Goal: Task Accomplishment & Management: Manage account settings

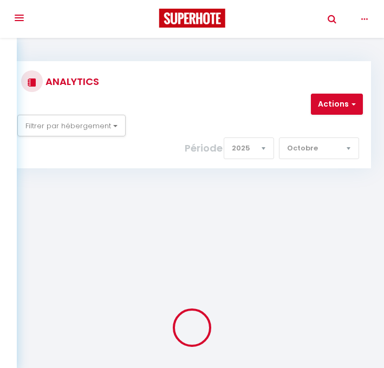
select select "2025"
select select "10"
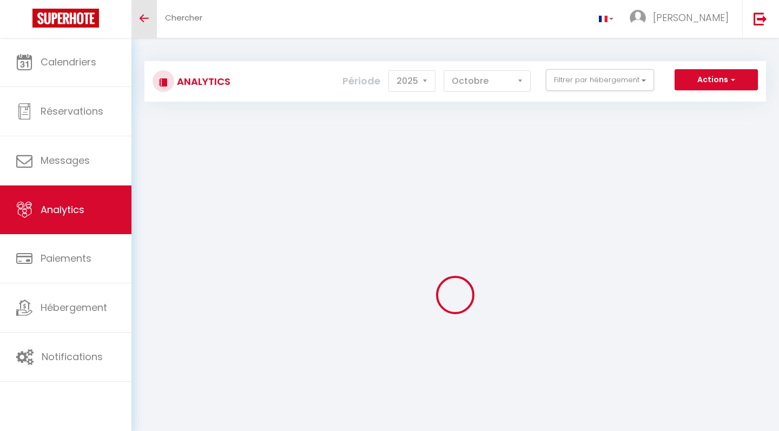
click at [145, 19] on icon "Toggle menubar" at bounding box center [144, 18] width 9 height 6
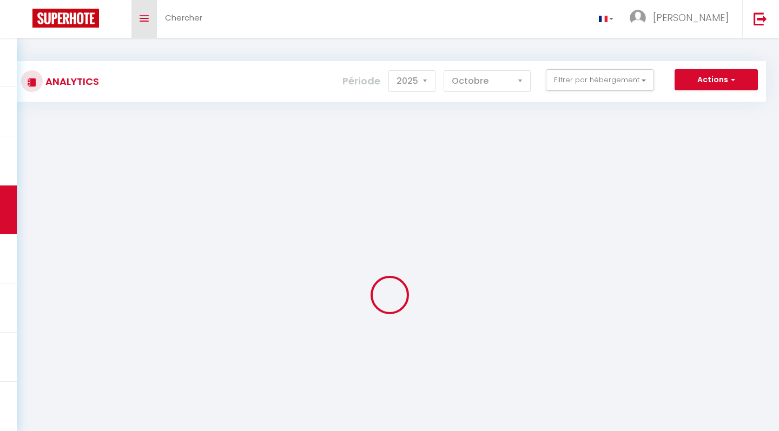
click at [145, 19] on icon "Toggle menubar" at bounding box center [144, 18] width 9 height 6
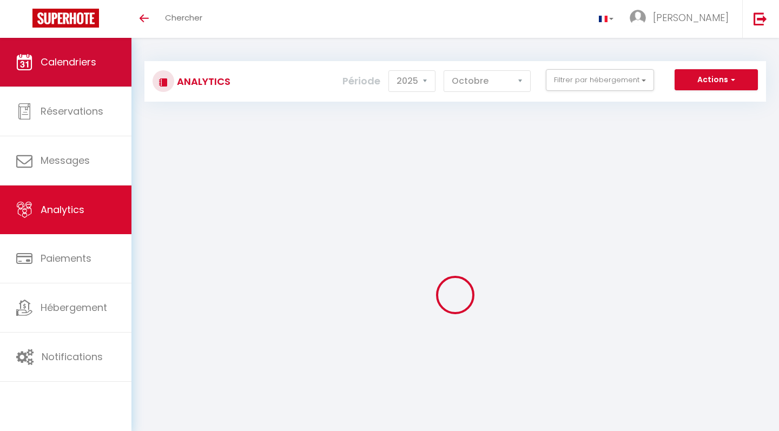
click at [88, 75] on link "Calendriers" at bounding box center [66, 62] width 132 height 49
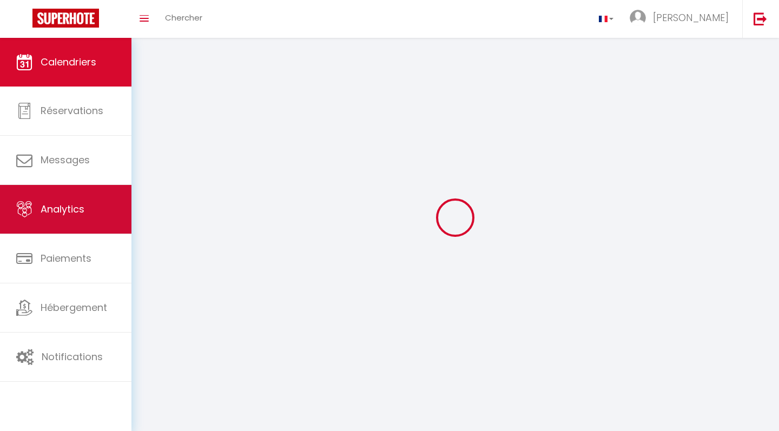
click at [65, 197] on link "Analytics" at bounding box center [66, 209] width 132 height 49
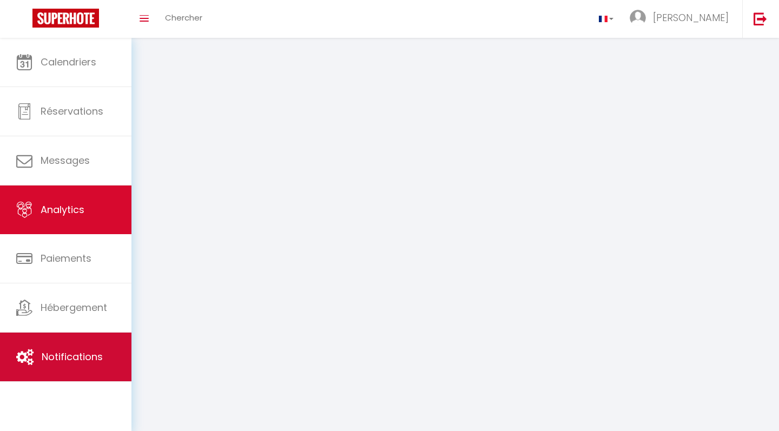
click at [71, 344] on link "Notifications" at bounding box center [66, 357] width 132 height 49
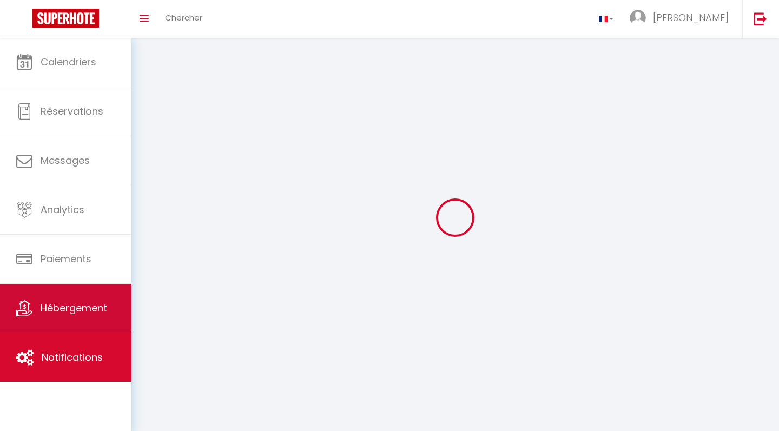
click at [72, 310] on span "Hébergement" at bounding box center [74, 308] width 67 height 14
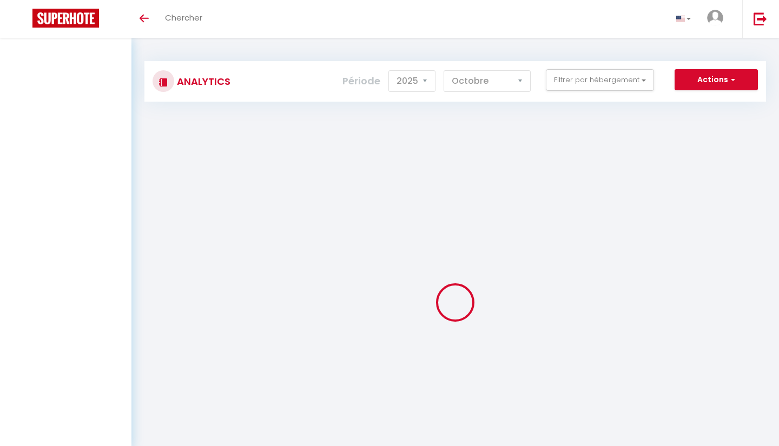
select select "2025"
select select "10"
click at [145, 18] on span at bounding box center [144, 18] width 9 height 1
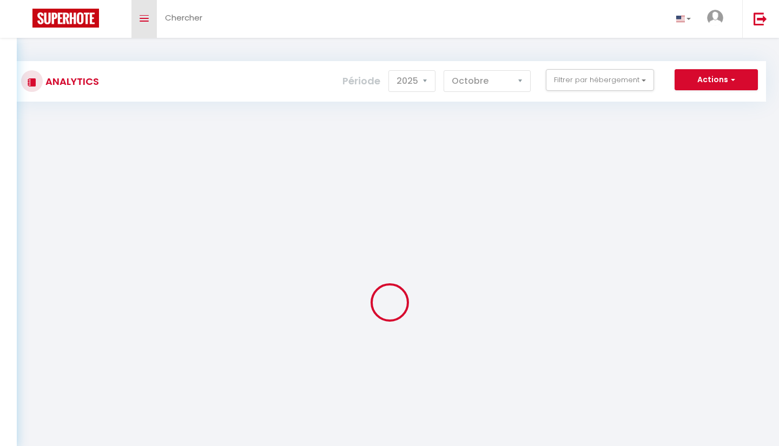
click at [152, 17] on link "Toggle menubar" at bounding box center [144, 19] width 25 height 38
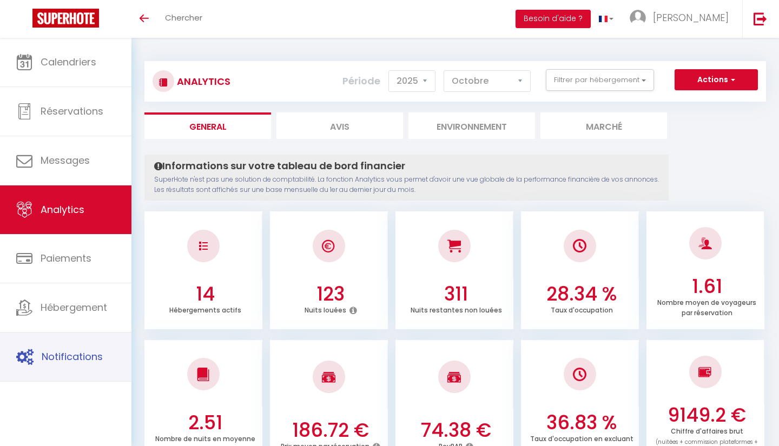
click at [54, 356] on span "Notifications" at bounding box center [72, 357] width 61 height 14
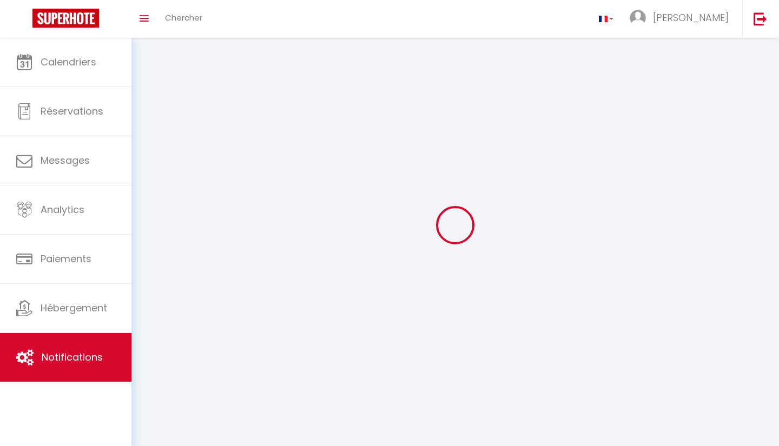
click at [480, 159] on div at bounding box center [455, 225] width 622 height 349
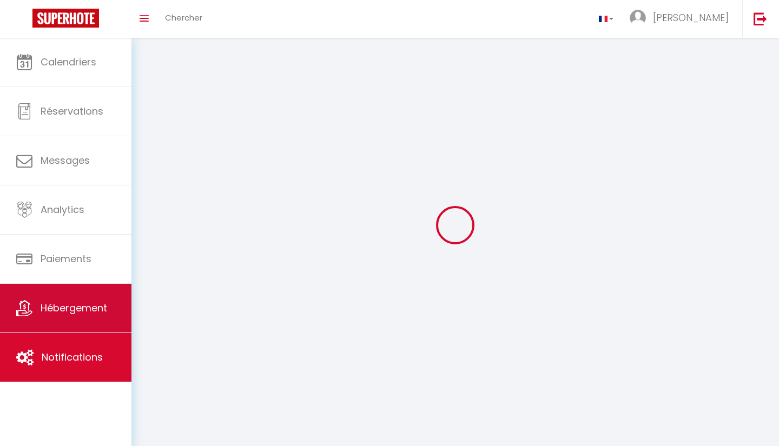
click at [97, 313] on span "Hébergement" at bounding box center [74, 308] width 67 height 14
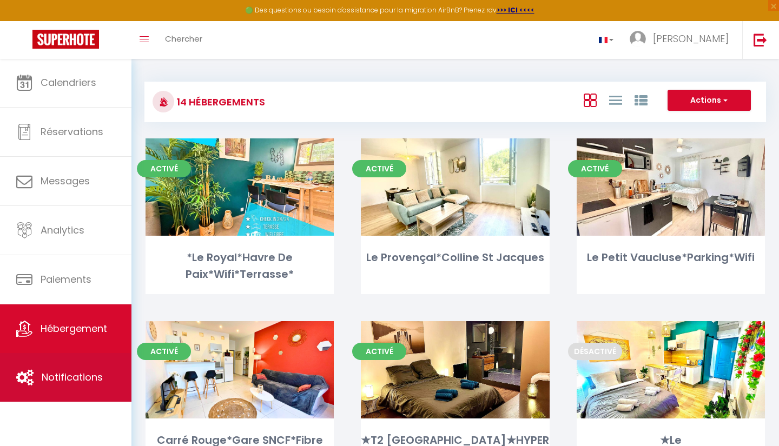
click at [56, 373] on span "Notifications" at bounding box center [72, 378] width 61 height 14
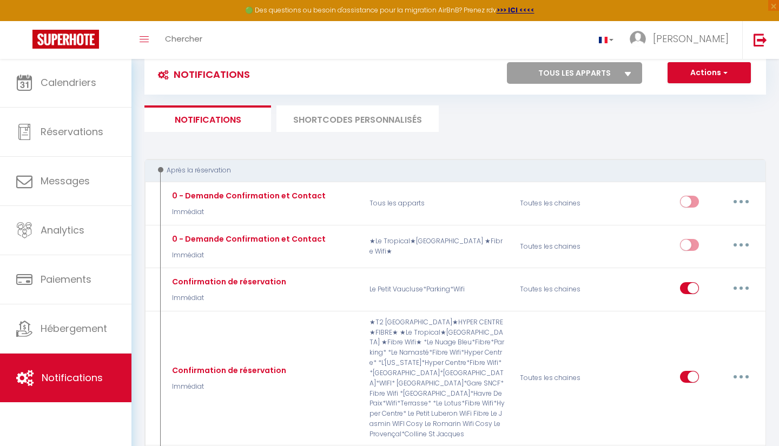
scroll to position [29, 0]
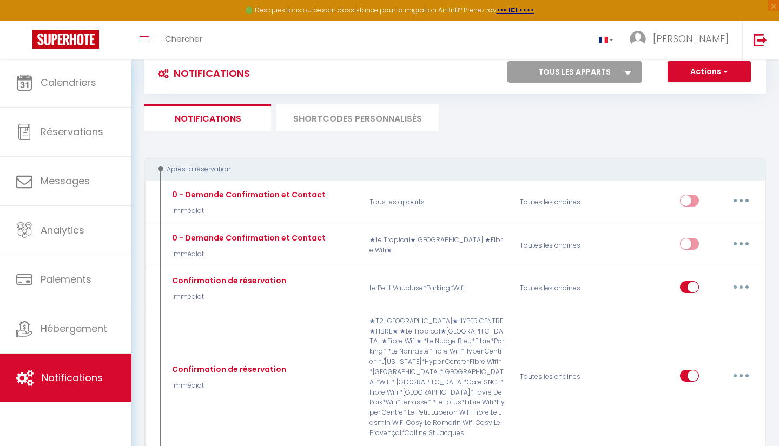
click at [614, 58] on div "Toggle menubar Chercher BUTTON gregory Paramètres" at bounding box center [424, 40] width 693 height 38
select select "66362"
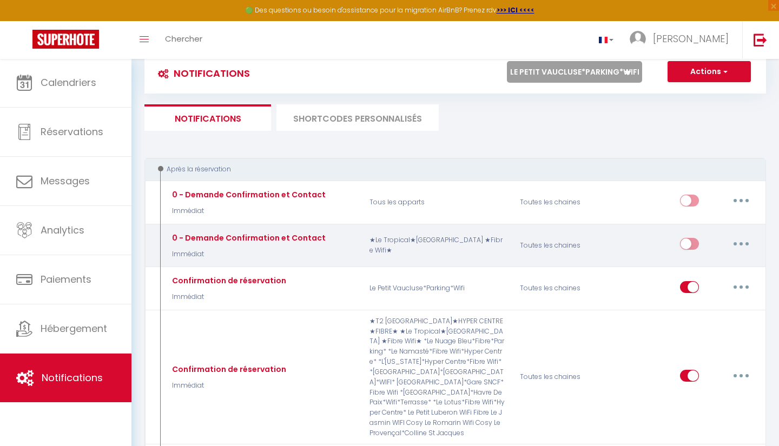
checkbox input "true"
checkbox input "false"
checkbox input "true"
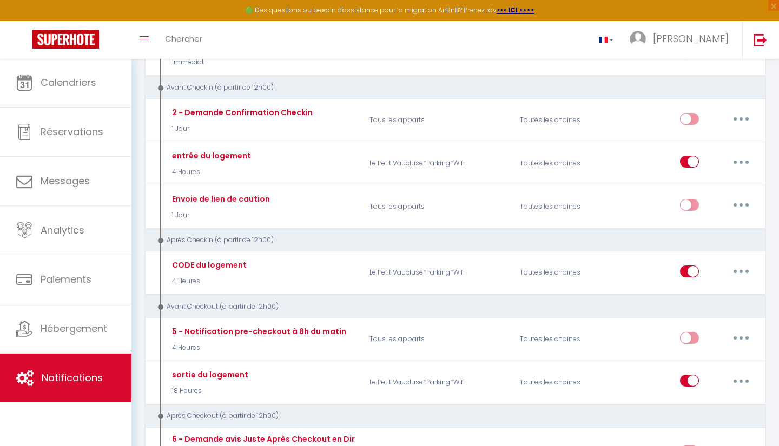
scroll to position [272, 0]
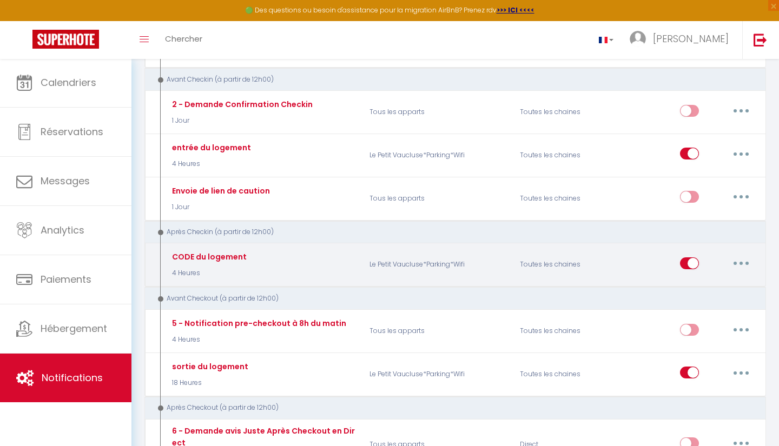
click at [738, 259] on button "button" at bounding box center [741, 263] width 30 height 17
click at [691, 286] on link "Editer" at bounding box center [713, 288] width 80 height 18
type input "CODE du logement"
select select "3"
select select "4 Heures"
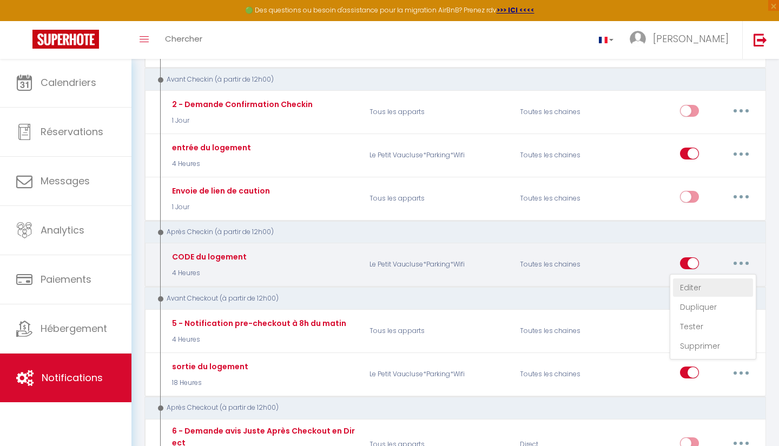
select select
checkbox input "true"
checkbox input "false"
radio input "true"
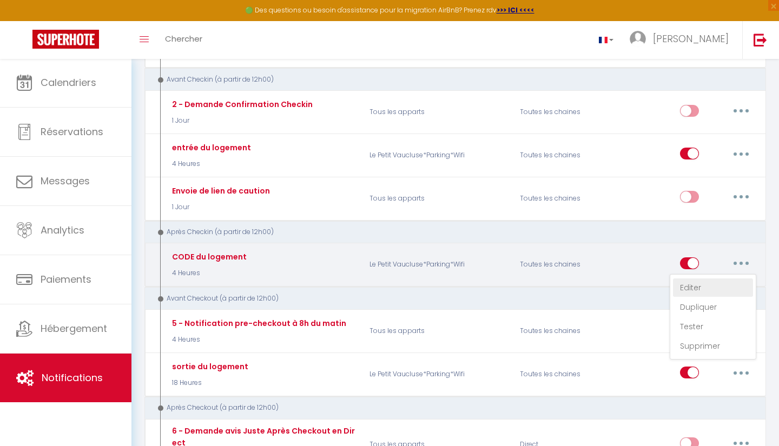
type input "Voici le CODE d'accès ..."
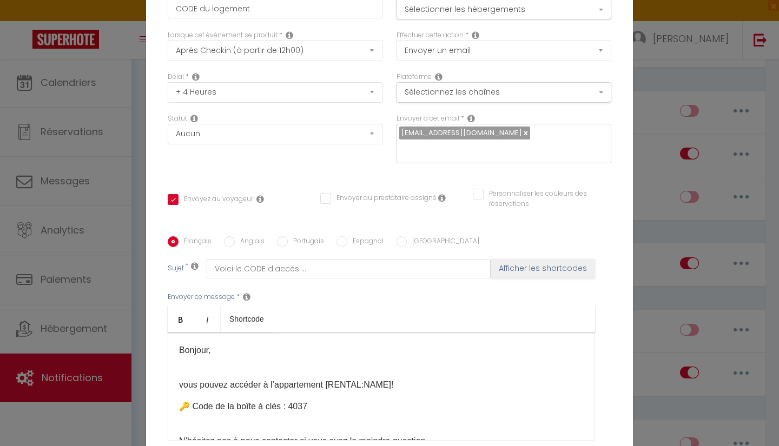
scroll to position [34, 0]
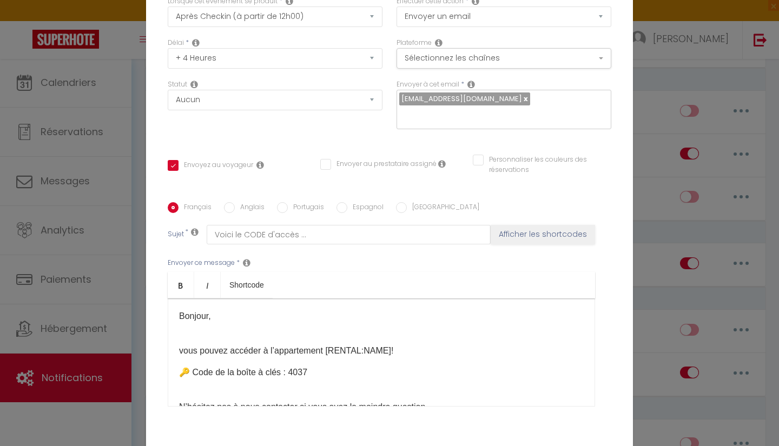
click at [310, 372] on p "🔑 Code de la boîte à clés : 4037" at bounding box center [381, 372] width 405 height 13
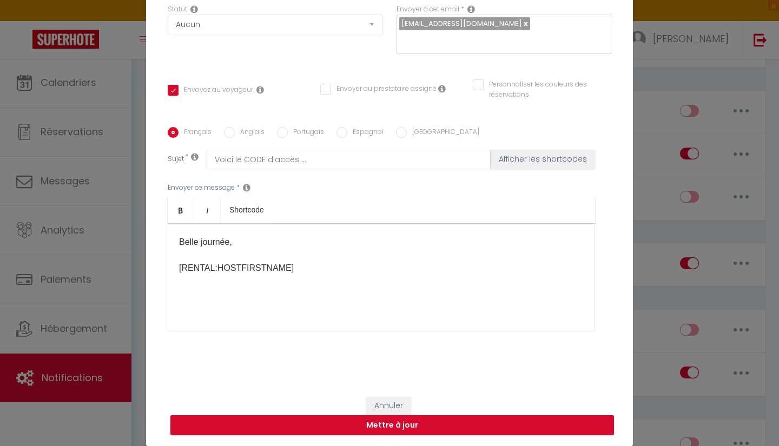
scroll to position [109, 0]
click at [422, 426] on button "Mettre à jour" at bounding box center [392, 426] width 444 height 21
checkbox input "true"
checkbox input "false"
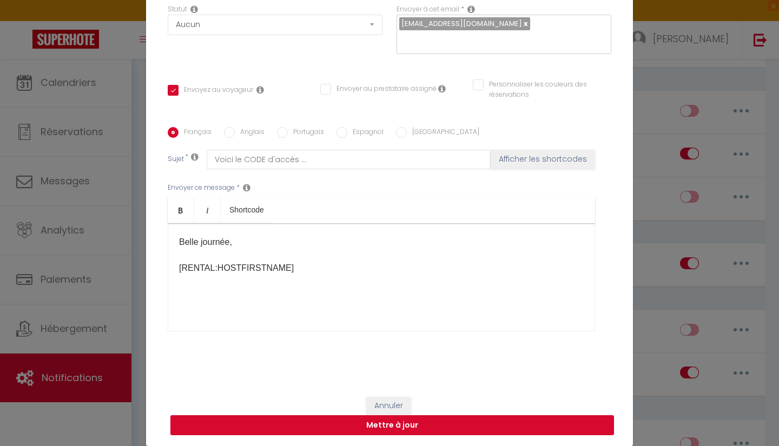
scroll to position [104, 0]
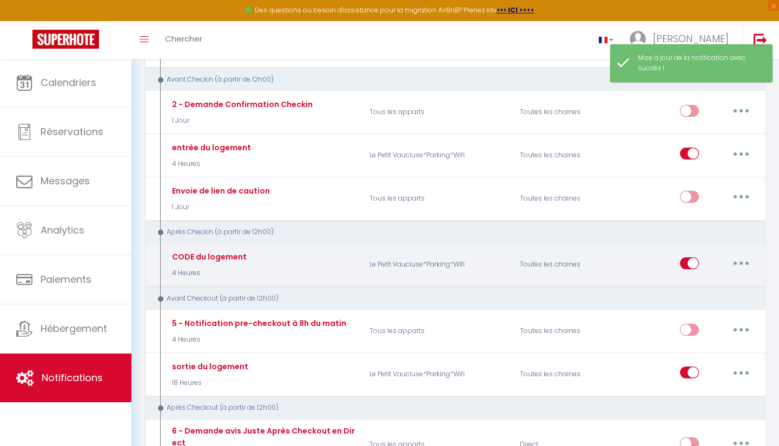
click at [737, 261] on button "button" at bounding box center [741, 263] width 30 height 17
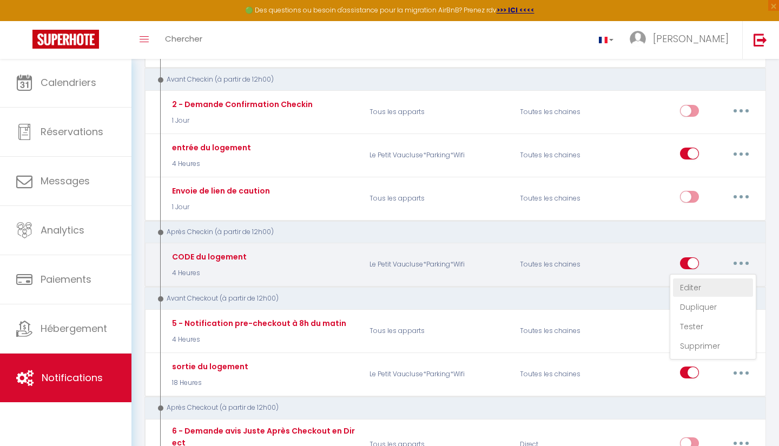
click at [697, 281] on link "Editer" at bounding box center [713, 288] width 80 height 18
type input "CODE du logement"
select select "3"
select select "4 Heures"
select select
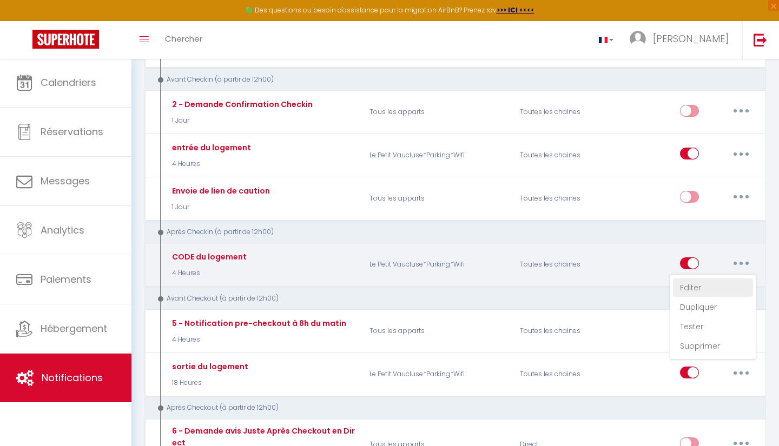
checkbox input "true"
checkbox input "false"
radio input "true"
type input "Voici le CODE d'accès ..."
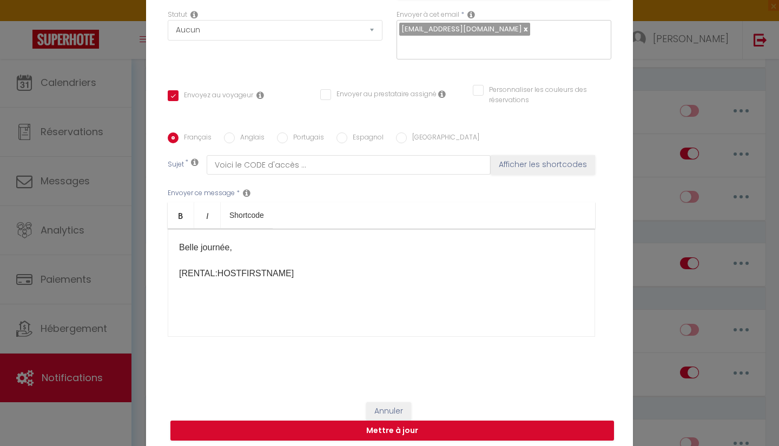
click at [229, 138] on input "Anglais" at bounding box center [229, 138] width 11 height 11
radio input "true"
checkbox input "true"
checkbox input "false"
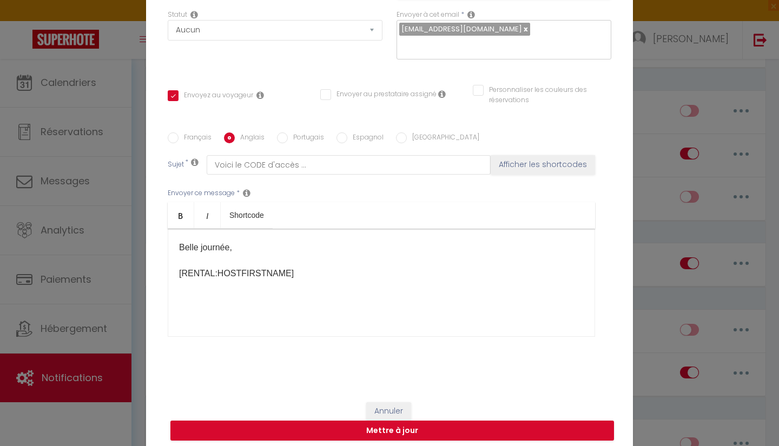
type input "Here is the access CODE ..."
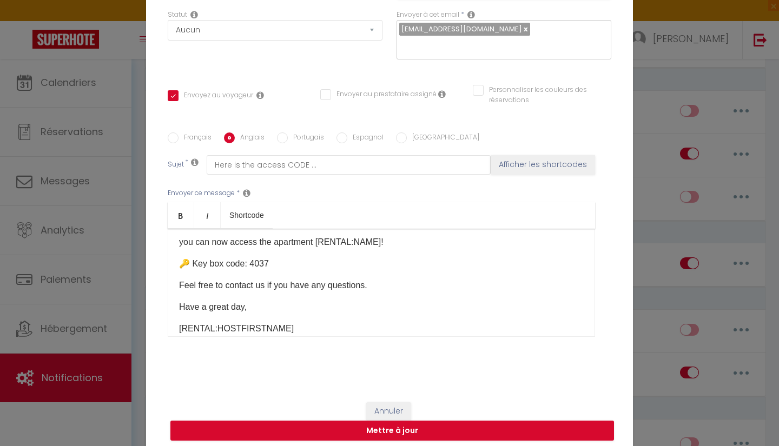
scroll to position [23, 0]
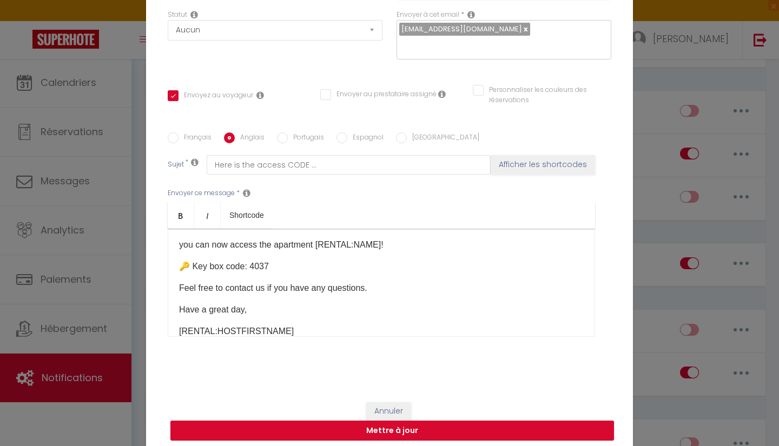
click at [268, 270] on p "🔑 Key box code: 4037​" at bounding box center [381, 266] width 405 height 13
click at [281, 138] on input "Portugais" at bounding box center [282, 138] width 11 height 11
radio input "true"
checkbox input "true"
checkbox input "false"
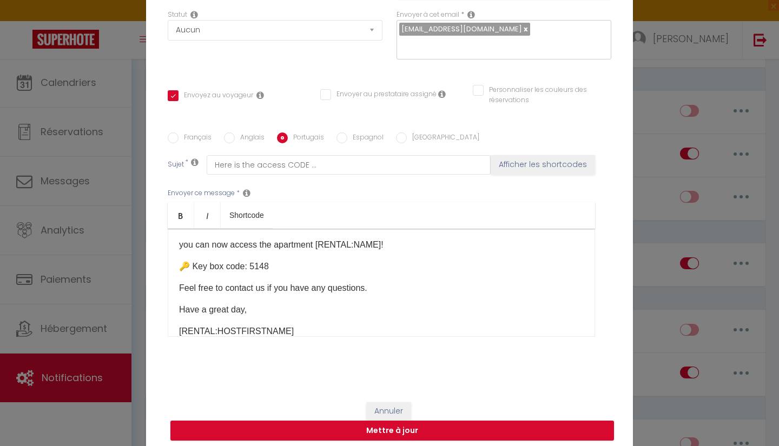
checkbox input "false"
type input "Aqui está o CÓDIGO de acesso ..."
click at [320, 266] on p "🔑 Código da caixa de chaves: 4037​" at bounding box center [381, 266] width 405 height 13
click at [339, 139] on input "Espagnol" at bounding box center [342, 138] width 11 height 11
radio input "true"
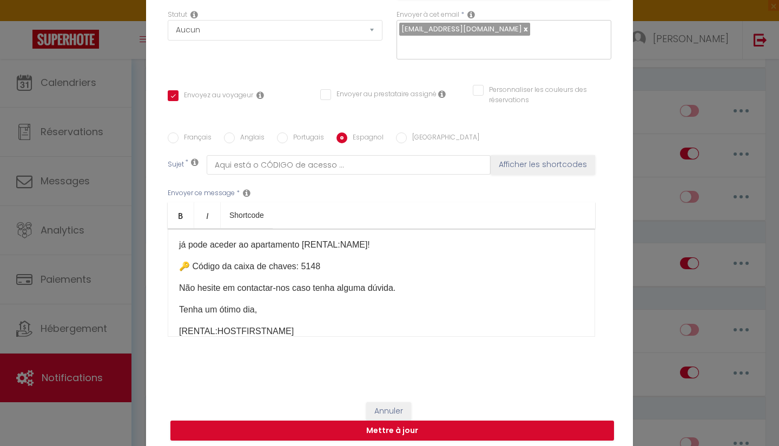
checkbox input "true"
checkbox input "false"
type input "Aquí está el CÓDIGO de acceso ..."
click at [324, 268] on p "🔑 Código de la caja de llaves: 4037" at bounding box center [381, 266] width 405 height 13
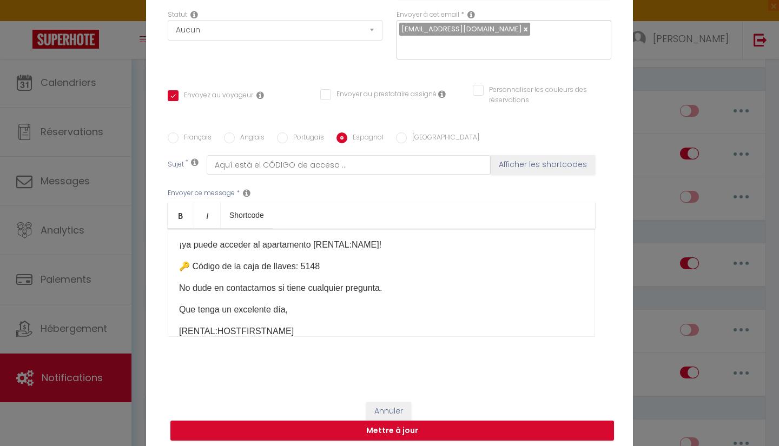
click at [400, 140] on input "[GEOGRAPHIC_DATA]" at bounding box center [401, 138] width 11 height 11
radio input "true"
checkbox input "true"
checkbox input "false"
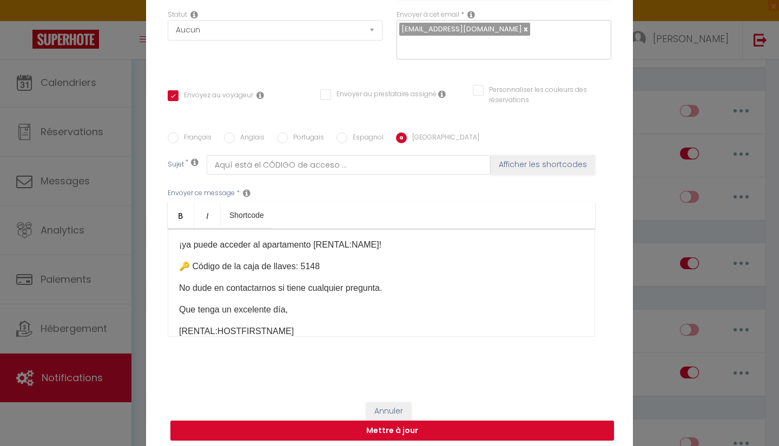
type input "Ecco il CODICE di accesso ..."
click at [347, 268] on p "🔑 Codice della cassetta delle chiavi: 4037​" at bounding box center [381, 266] width 405 height 13
click at [389, 363] on div "Français Anglais Portugais Espagnol Italien Sujet * Ecco il CODICE di accesso .…" at bounding box center [390, 241] width 444 height 251
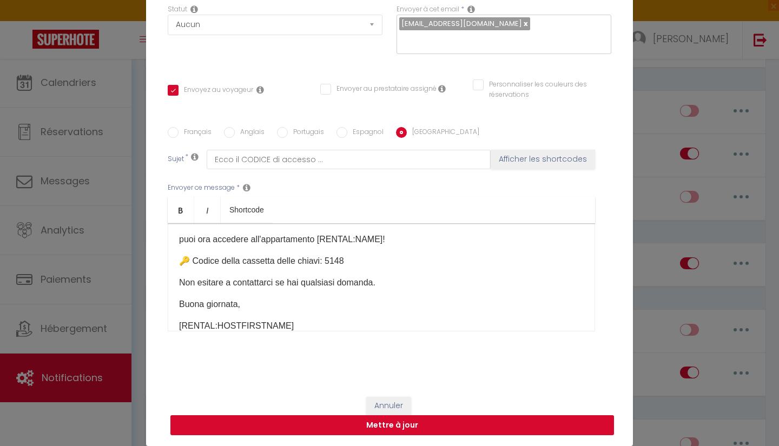
scroll to position [109, 0]
click at [403, 427] on button "Mettre à jour" at bounding box center [392, 426] width 444 height 21
checkbox input "true"
checkbox input "false"
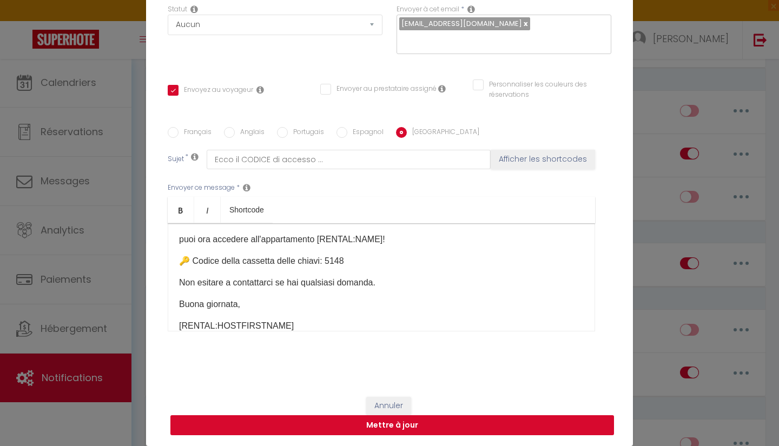
scroll to position [104, 0]
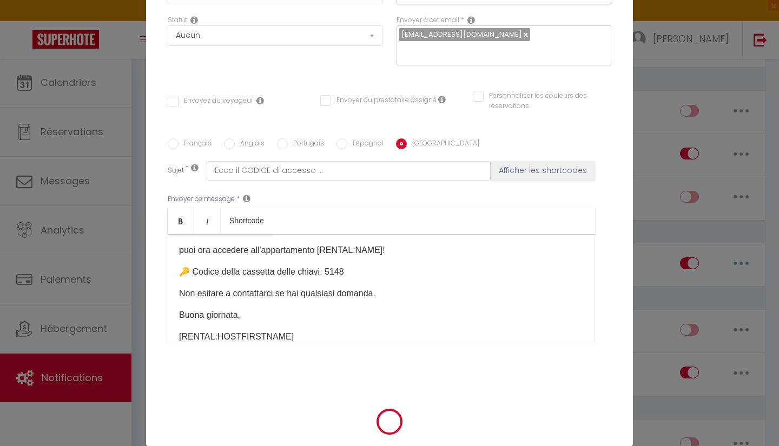
select select "1"
select select
checkbox input "false"
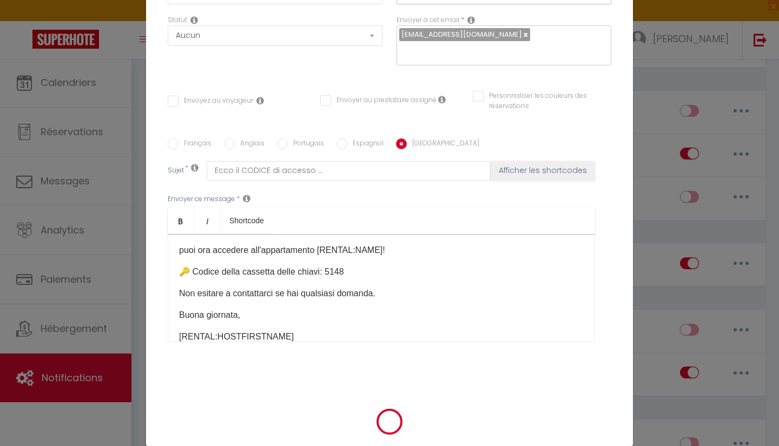
checkbox input "false"
radio input "false"
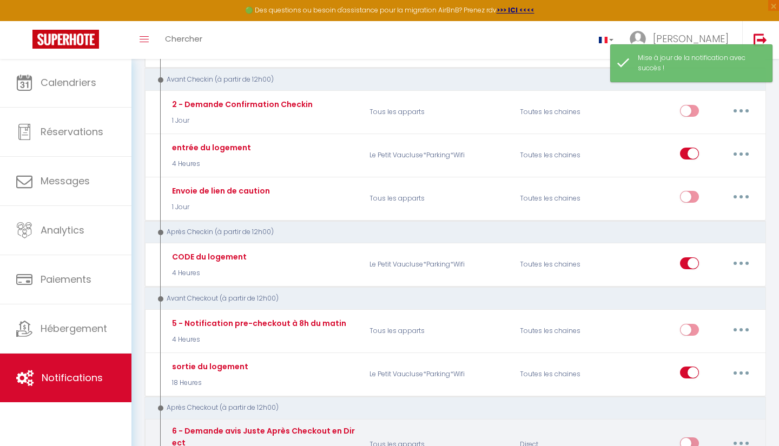
select select
checkbox input "false"
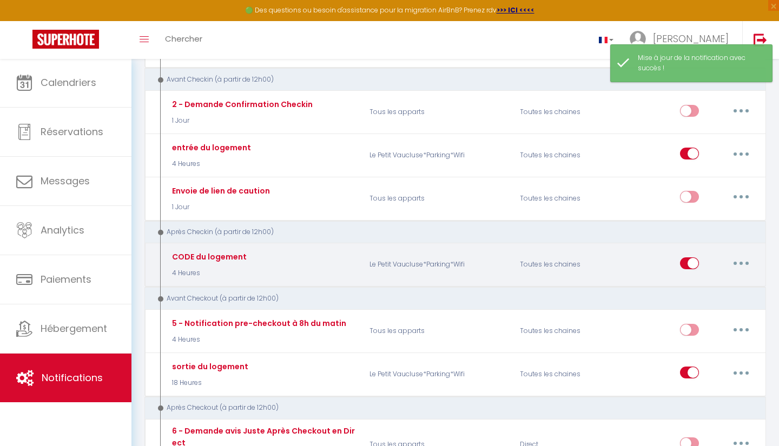
click at [737, 265] on button "button" at bounding box center [741, 263] width 30 height 17
click at [690, 280] on link "Editer" at bounding box center [713, 288] width 80 height 18
type input "CODE du logement"
select select "3"
select select "4 Heures"
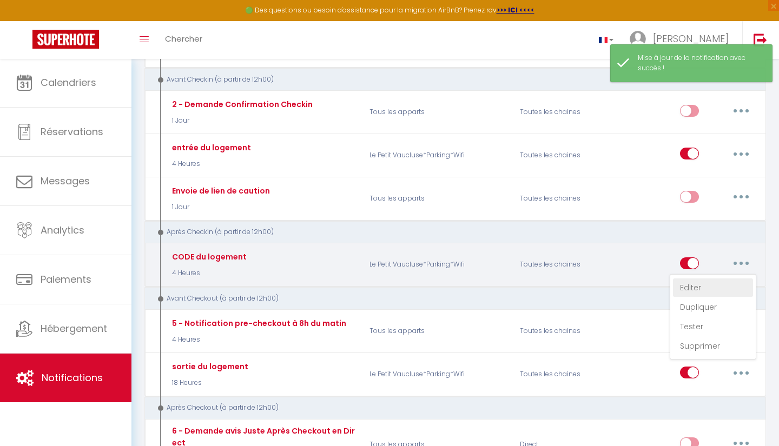
select select
checkbox input "true"
checkbox input "false"
radio input "true"
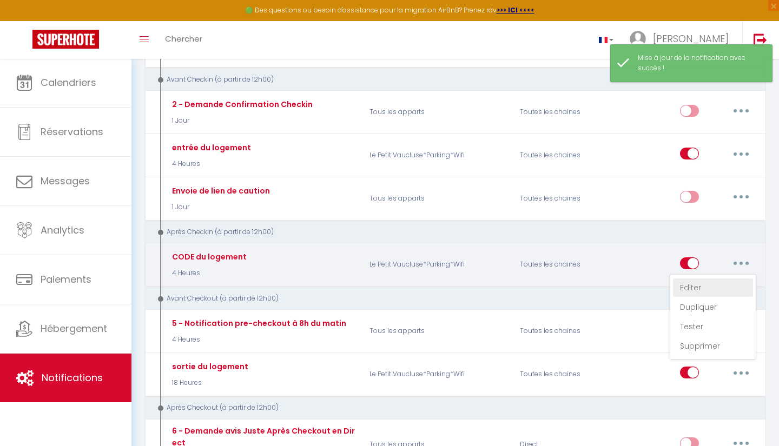
type input "Voici le CODE d'accès ..."
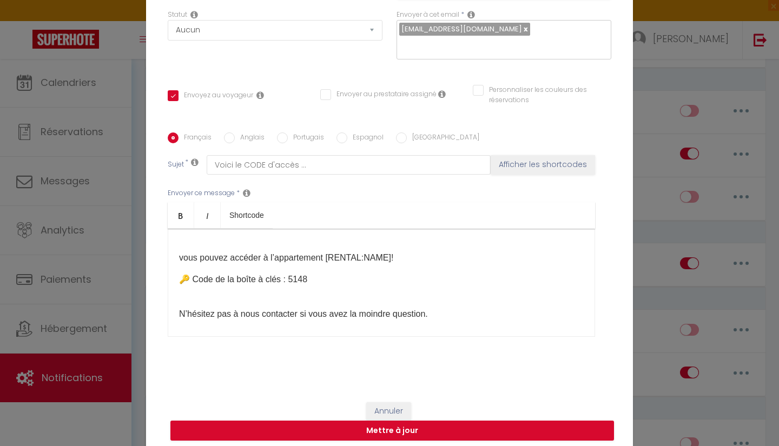
click at [227, 138] on input "Anglais" at bounding box center [229, 138] width 11 height 11
radio input "true"
checkbox input "true"
checkbox input "false"
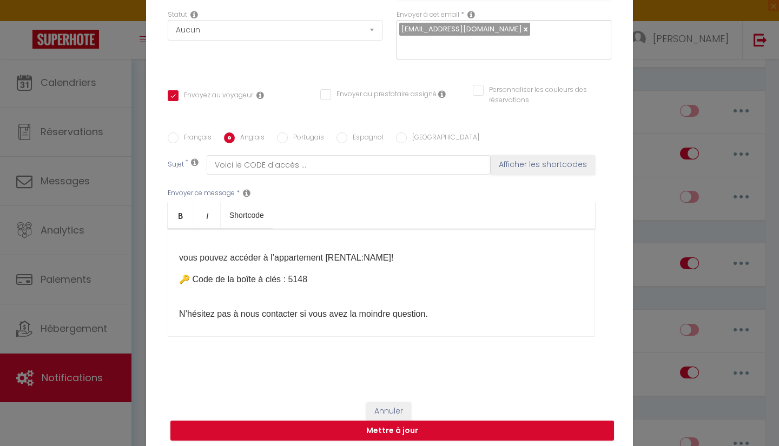
type input "Here is the access CODE ..."
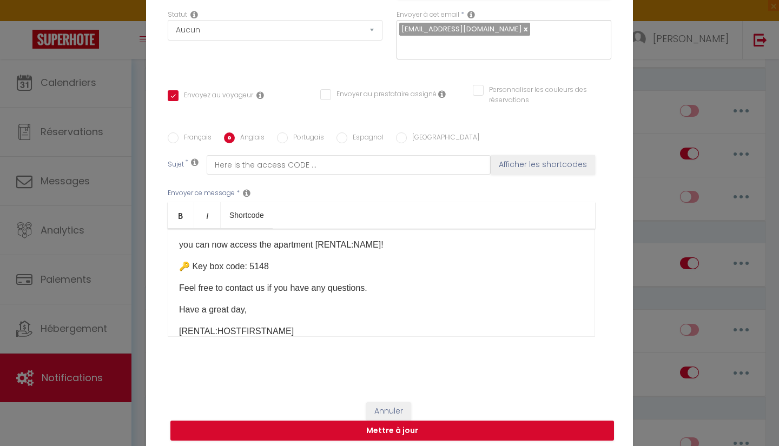
click at [280, 140] on input "Portugais" at bounding box center [282, 138] width 11 height 11
radio input "true"
checkbox input "true"
checkbox input "false"
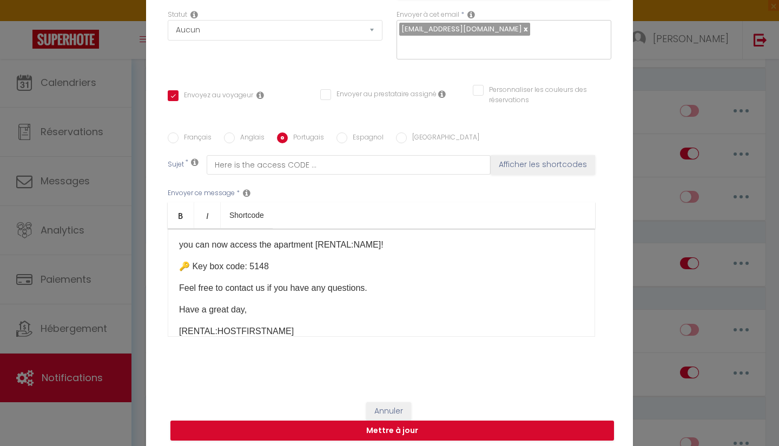
type input "Aqui está o CÓDIGO de acesso ..."
click at [338, 141] on input "Espagnol" at bounding box center [342, 138] width 11 height 11
radio input "true"
checkbox input "true"
checkbox input "false"
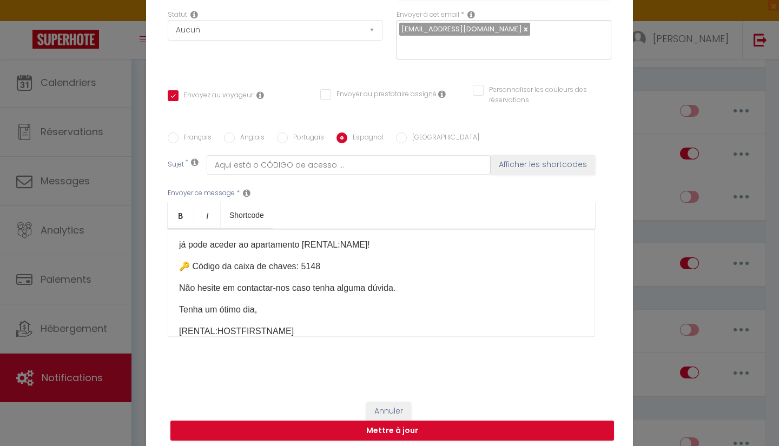
checkbox input "false"
type input "Aquí está el CÓDIGO de acceso ..."
click at [401, 136] on input "[GEOGRAPHIC_DATA]" at bounding box center [401, 138] width 11 height 11
radio input "true"
checkbox input "true"
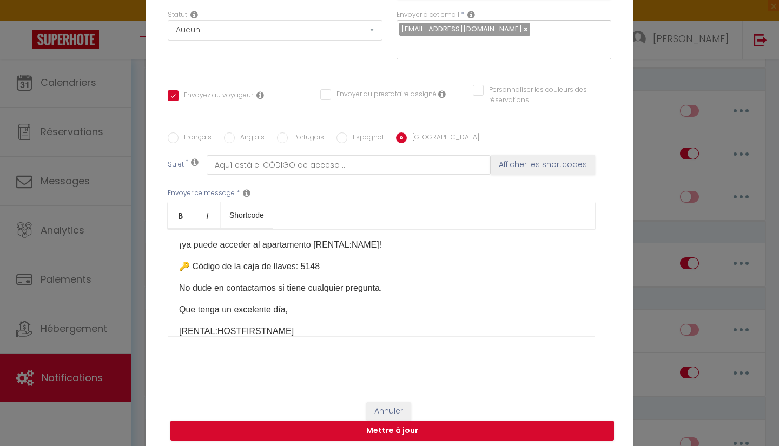
checkbox input "false"
type input "Ecco il CODICE di accesso ..."
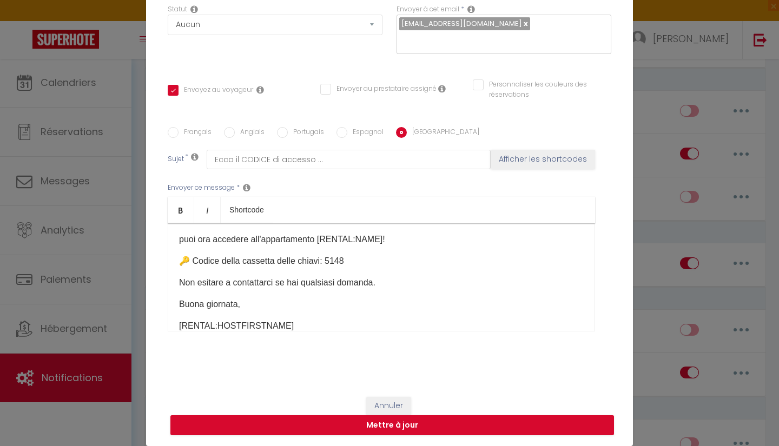
scroll to position [109, 0]
click at [649, 251] on div "Modifier la notification × Titre * CODE du logement Pour cet hébergement Sélect…" at bounding box center [389, 223] width 779 height 446
click at [471, 428] on button "Mettre à jour" at bounding box center [392, 426] width 444 height 21
checkbox input "true"
checkbox input "false"
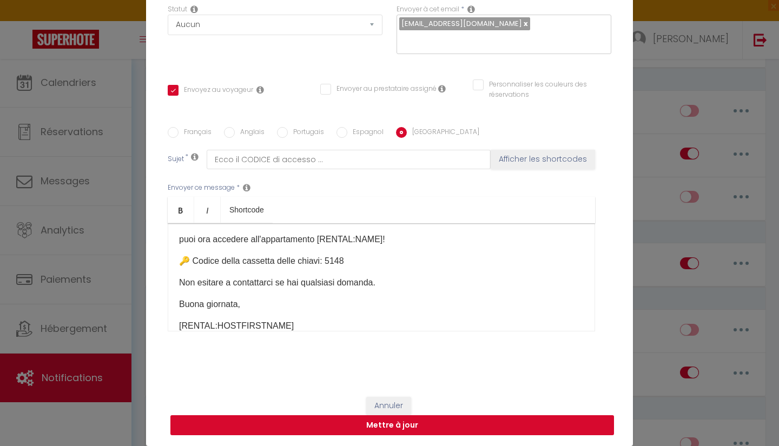
checkbox input "false"
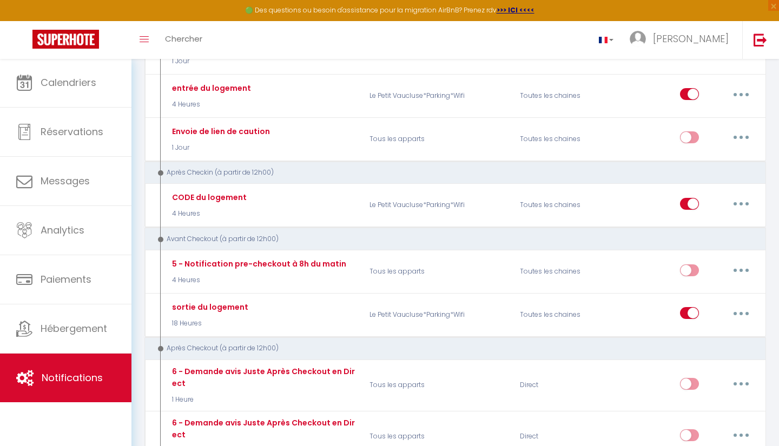
scroll to position [332, 0]
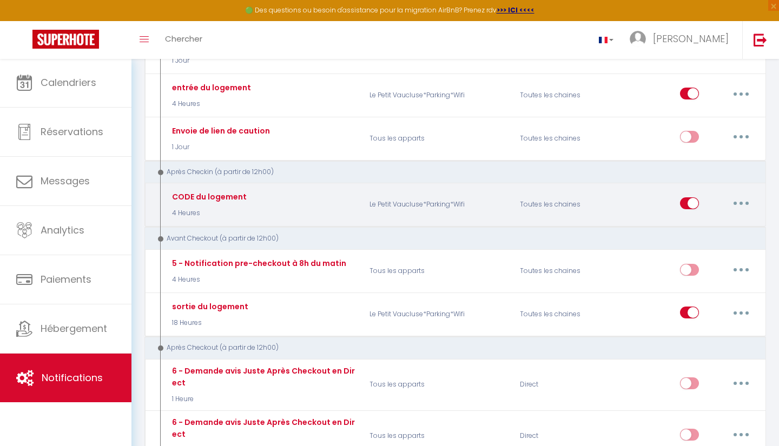
click at [748, 199] on button "button" at bounding box center [741, 203] width 30 height 17
click at [691, 228] on link "Editer" at bounding box center [713, 228] width 80 height 18
type input "CODE du logement"
select select "3"
select select "4 Heures"
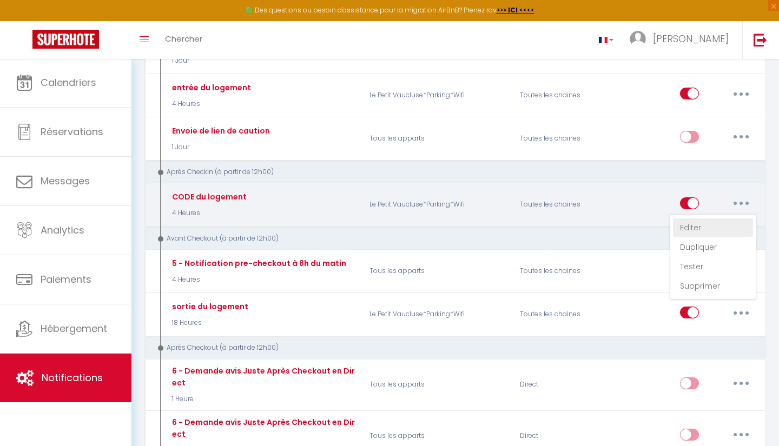
select select
checkbox input "true"
checkbox input "false"
radio input "true"
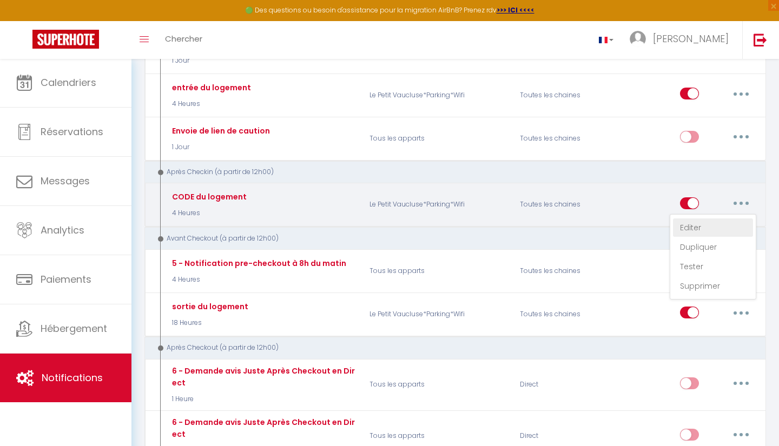
type input "Voici le CODE d'accès ..."
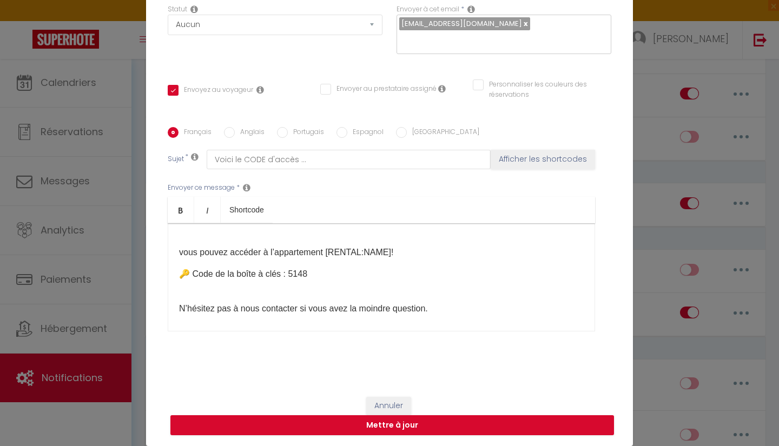
scroll to position [109, 0]
click at [639, 296] on div "Modifier la notification × Titre * CODE du logement Pour cet hébergement Sélect…" at bounding box center [389, 223] width 779 height 446
click at [400, 408] on button "Annuler" at bounding box center [388, 406] width 45 height 18
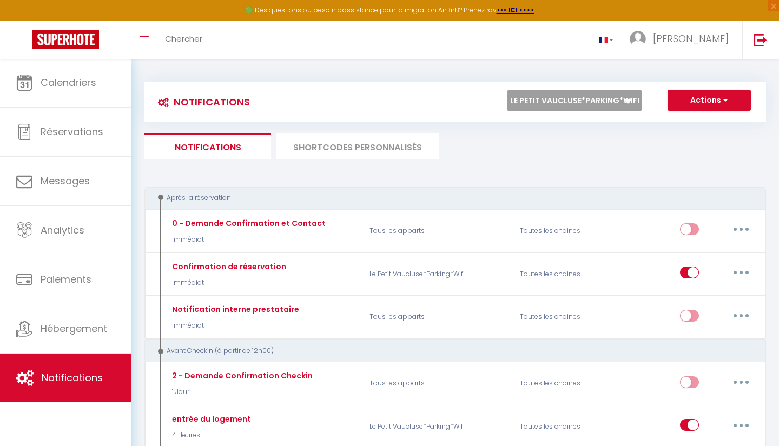
scroll to position [0, 0]
